Goal: Navigation & Orientation: Find specific page/section

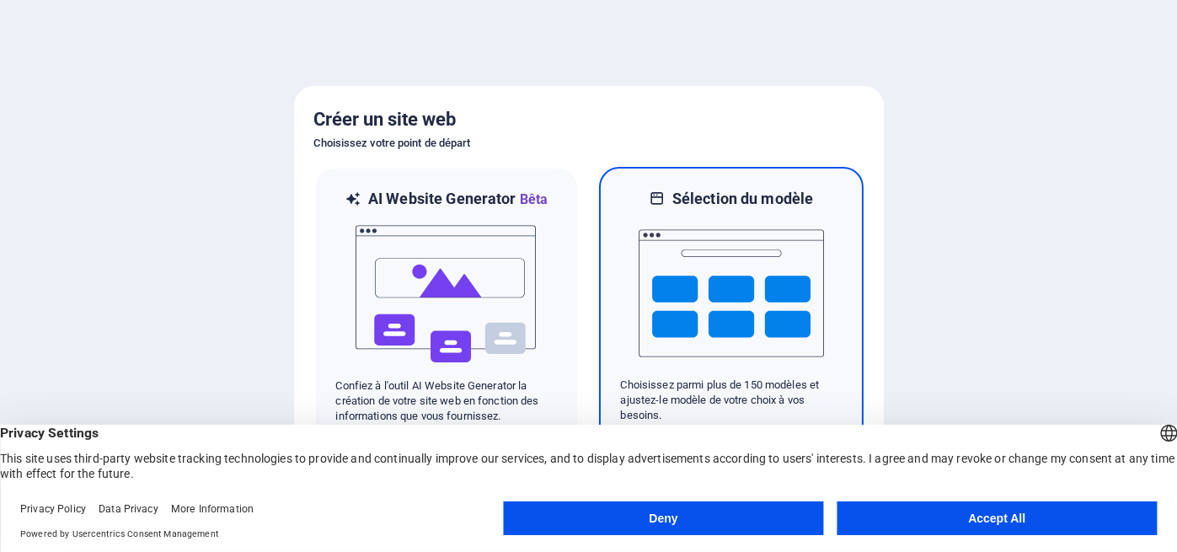
click at [734, 291] on img at bounding box center [731, 293] width 185 height 169
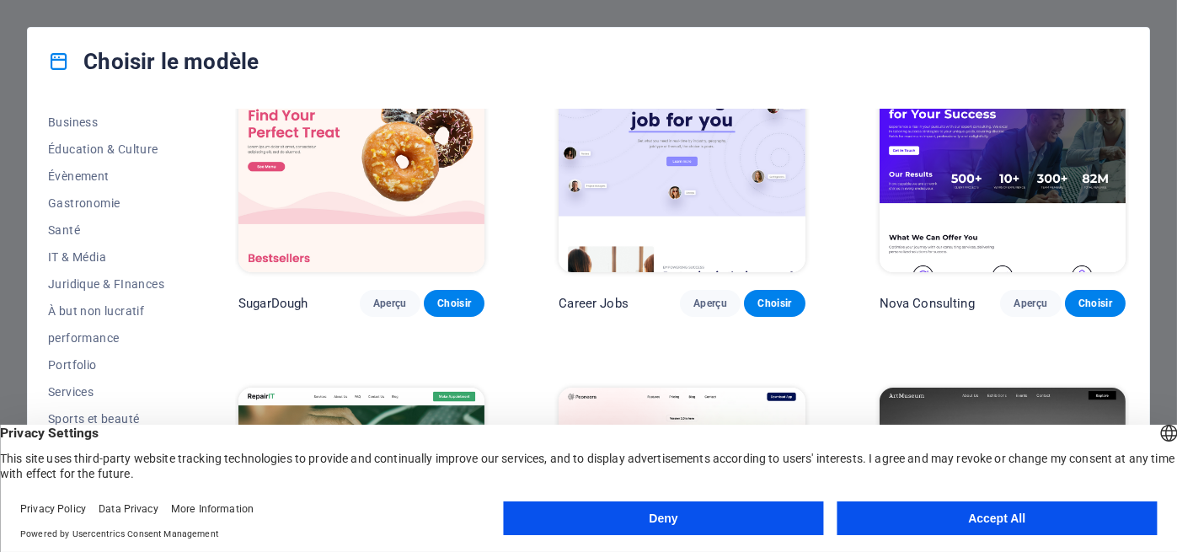
scroll to position [278, 0]
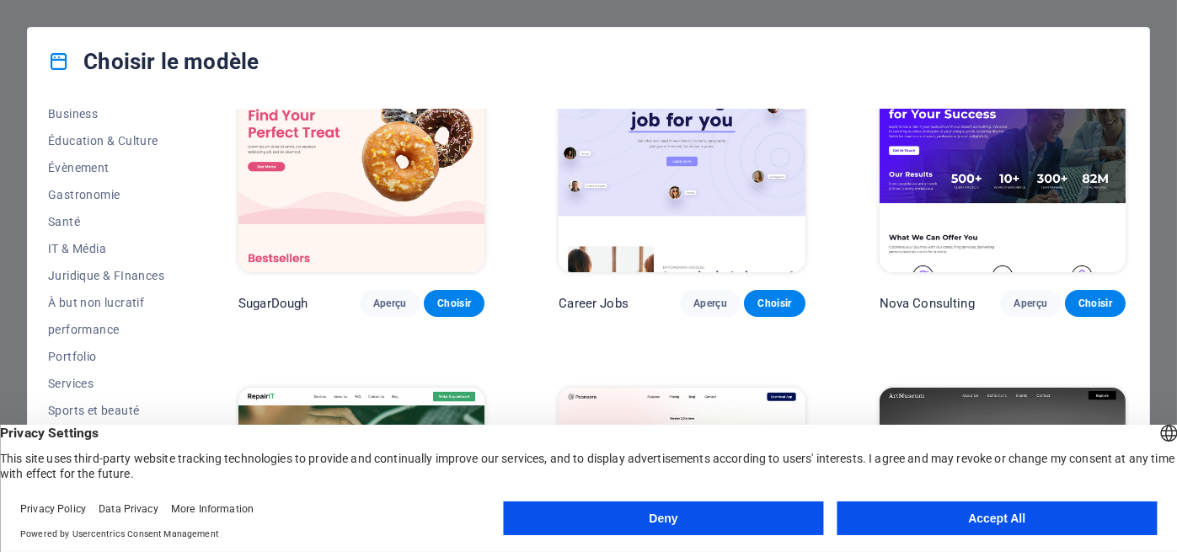
click at [932, 517] on button "Accept All" at bounding box center [997, 518] width 320 height 34
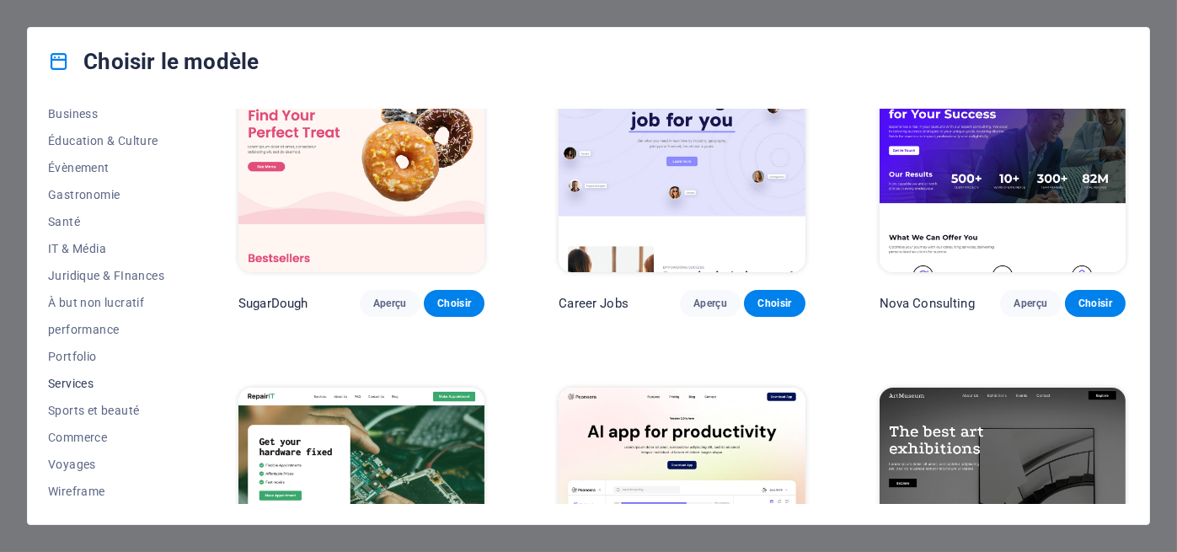
click at [90, 383] on span "Services" at bounding box center [106, 383] width 116 height 13
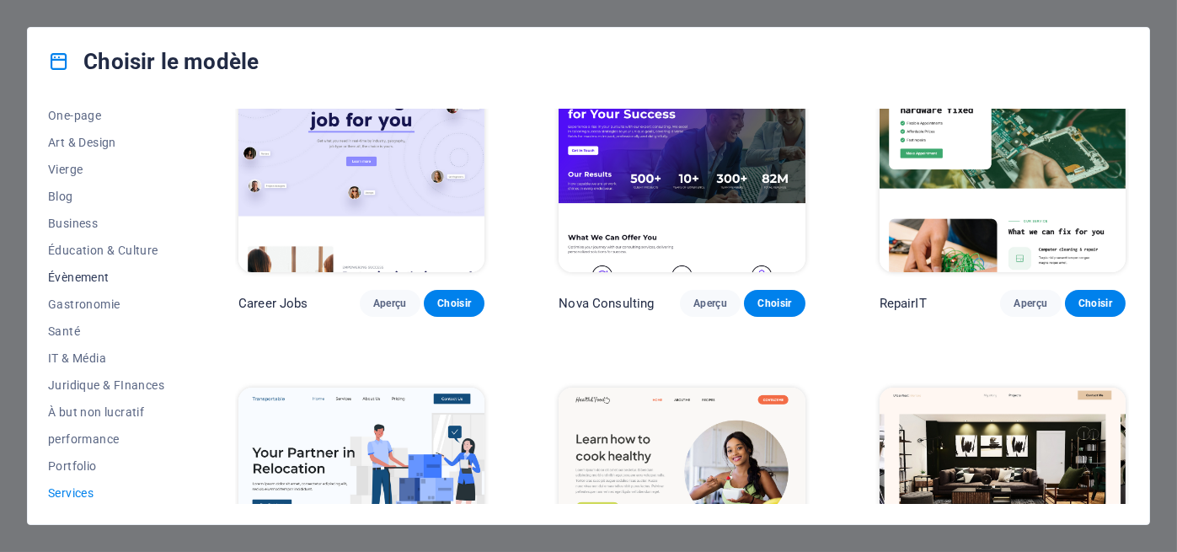
scroll to position [160, 0]
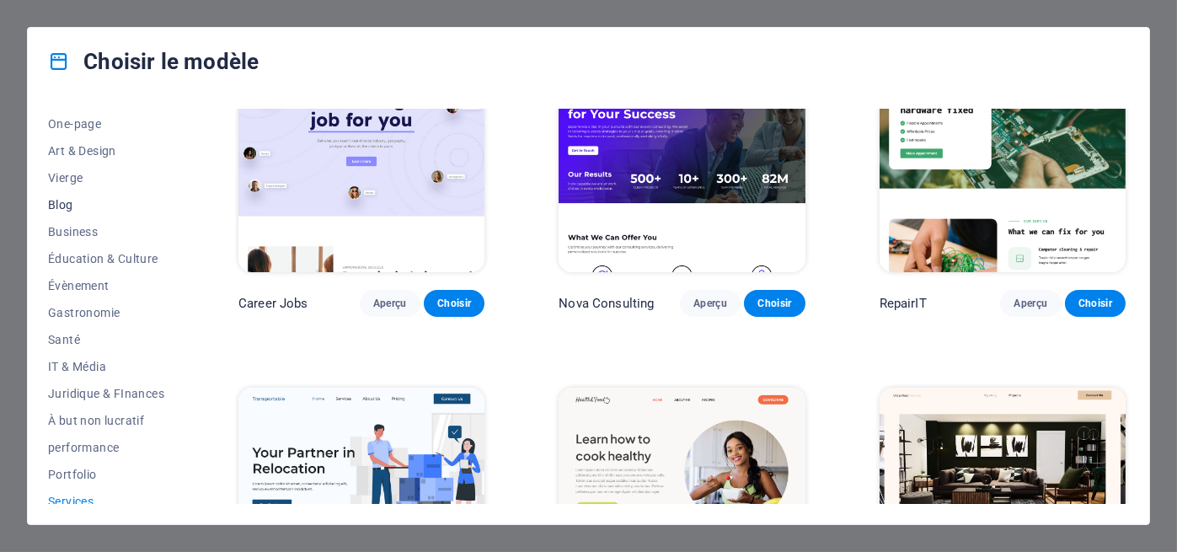
click at [57, 201] on span "Blog" at bounding box center [106, 204] width 116 height 13
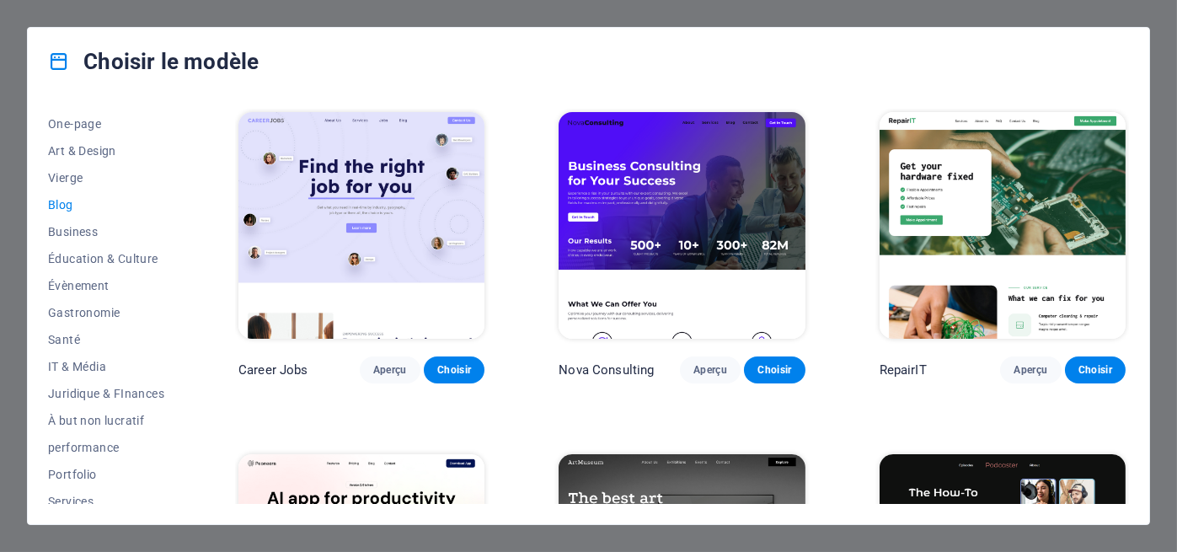
scroll to position [7, 0]
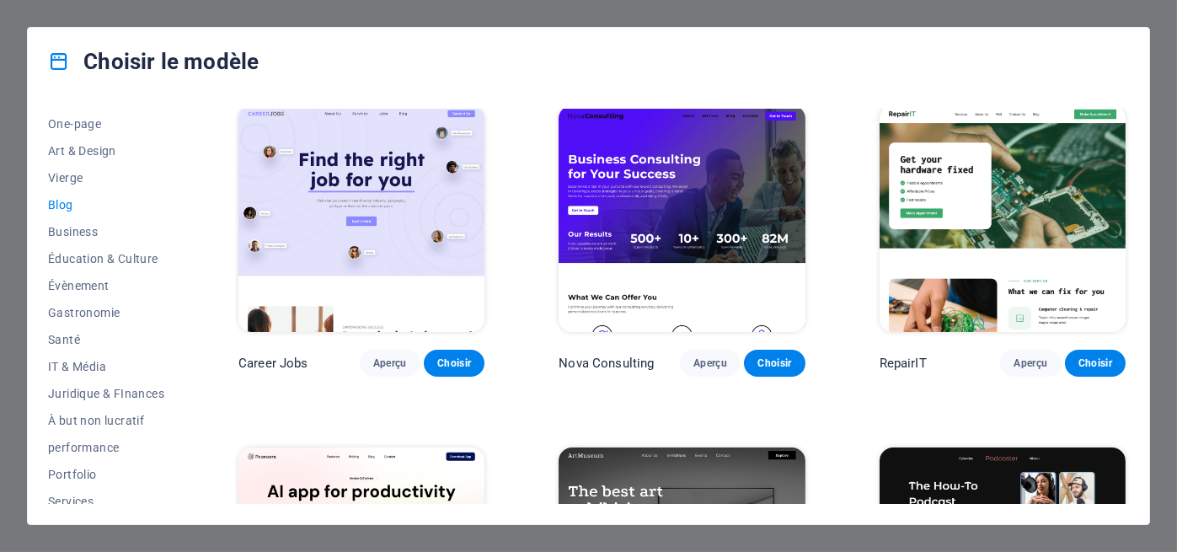
click at [62, 198] on span "Blog" at bounding box center [106, 204] width 116 height 13
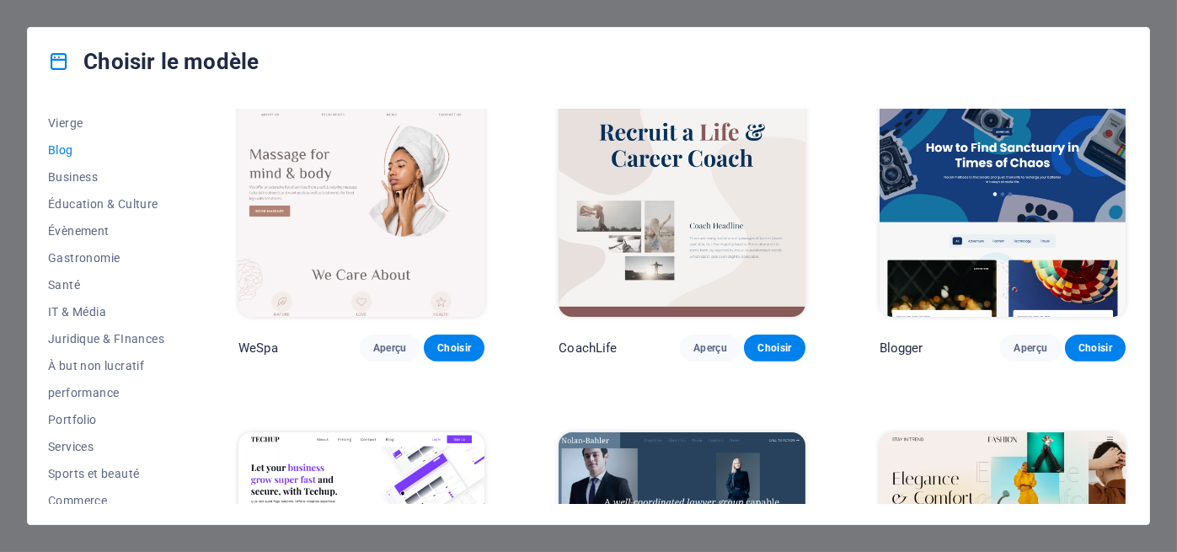
scroll to position [1375, 0]
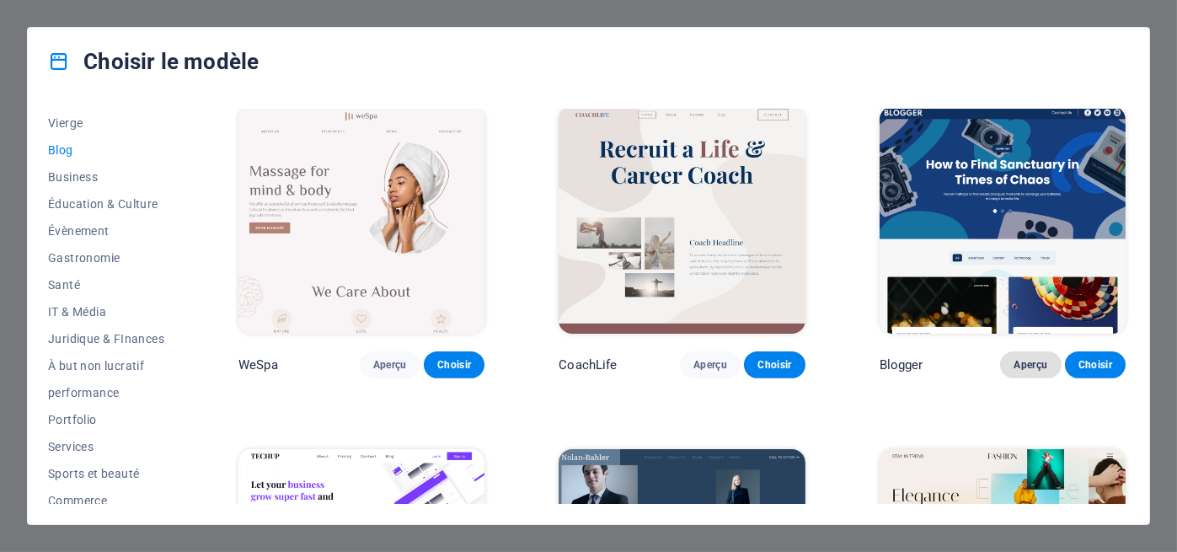
click at [1020, 358] on span "Aperçu" at bounding box center [1031, 364] width 34 height 13
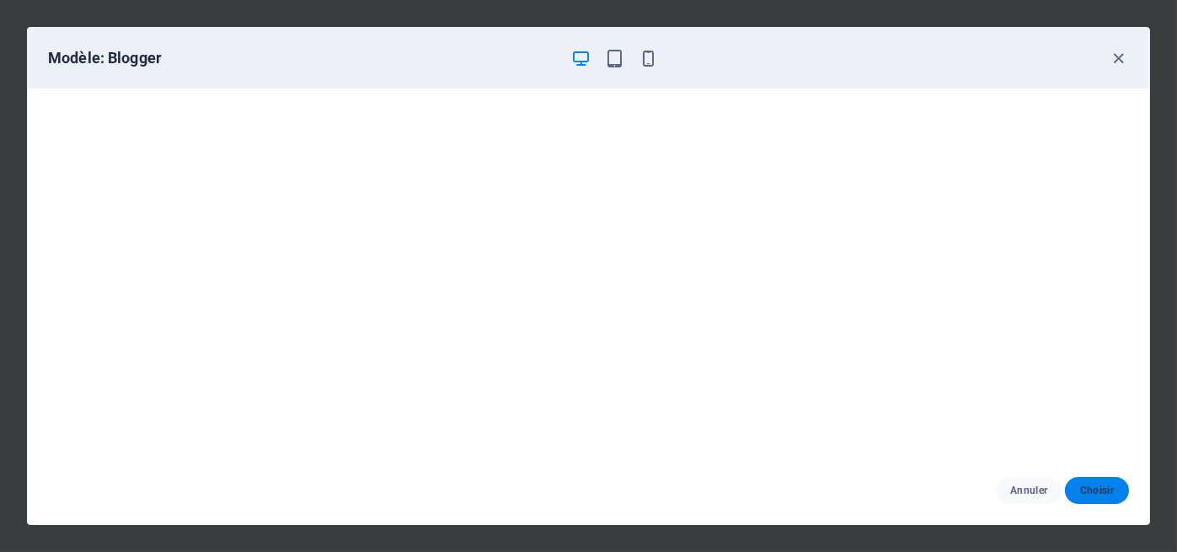
click at [1106, 488] on span "Choisir" at bounding box center [1097, 490] width 37 height 13
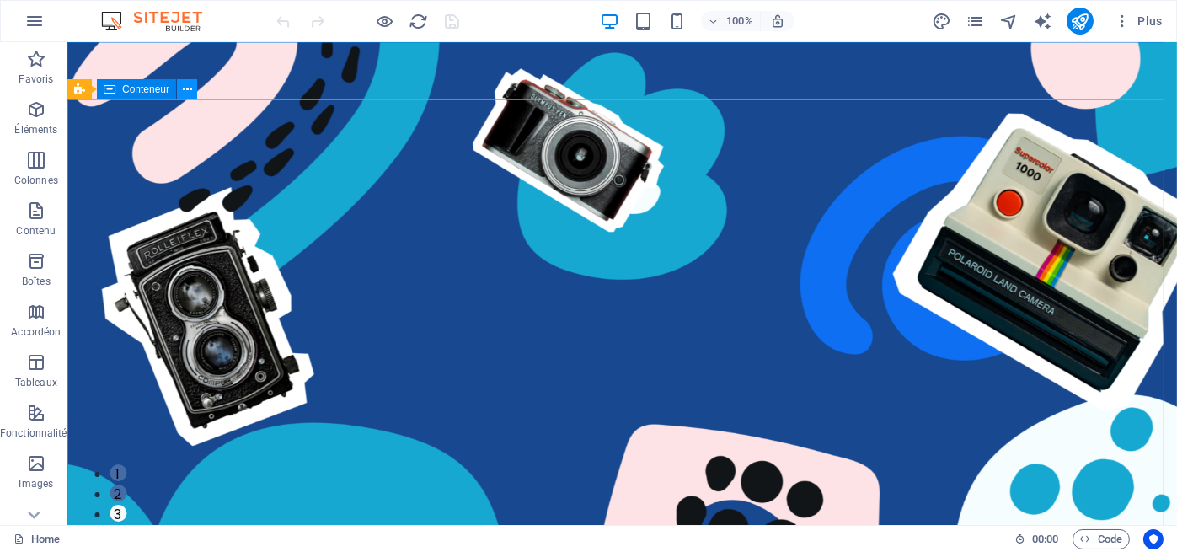
click at [189, 88] on icon at bounding box center [187, 90] width 9 height 18
